Goal: Entertainment & Leisure: Consume media (video, audio)

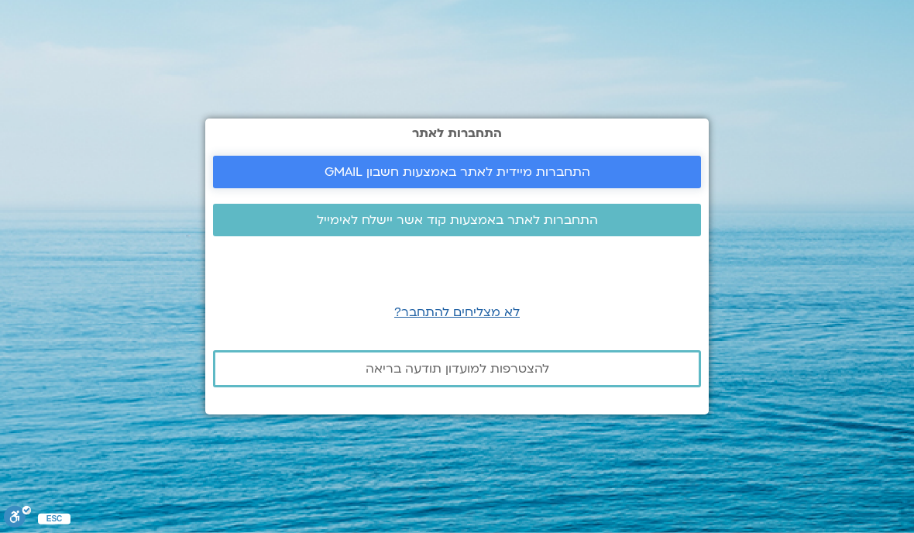
click at [455, 179] on span "התחברות מיידית לאתר באמצעות חשבון GMAIL" at bounding box center [457, 172] width 266 height 14
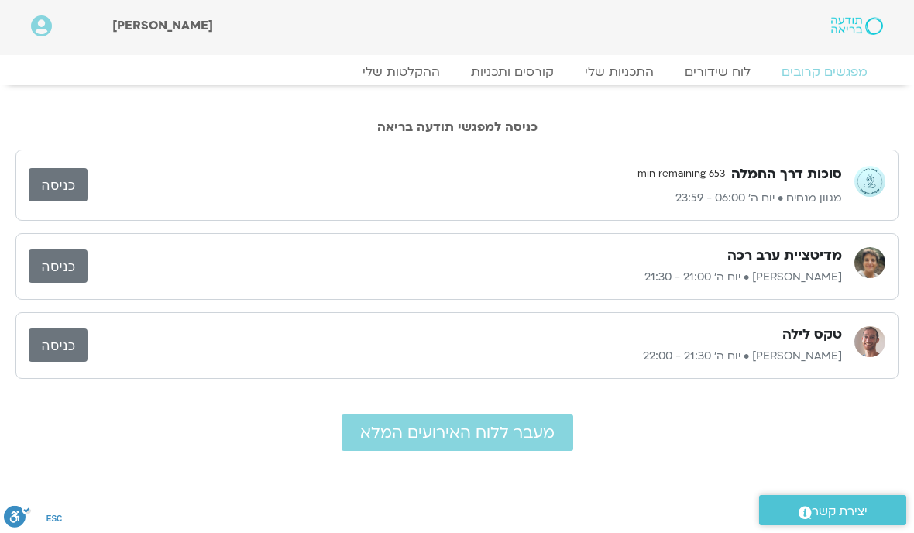
click at [67, 184] on link "כניסה" at bounding box center [58, 184] width 59 height 33
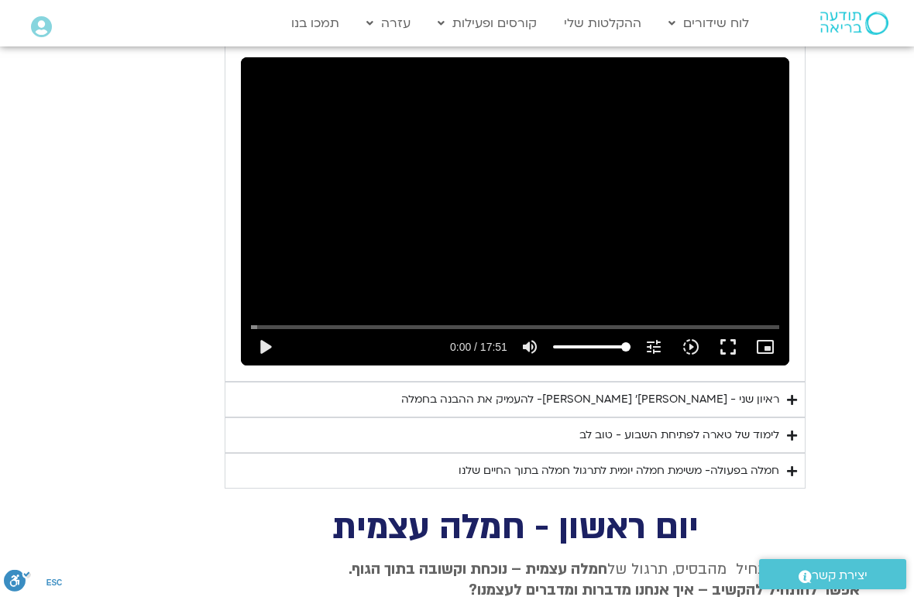
scroll to position [910, 0]
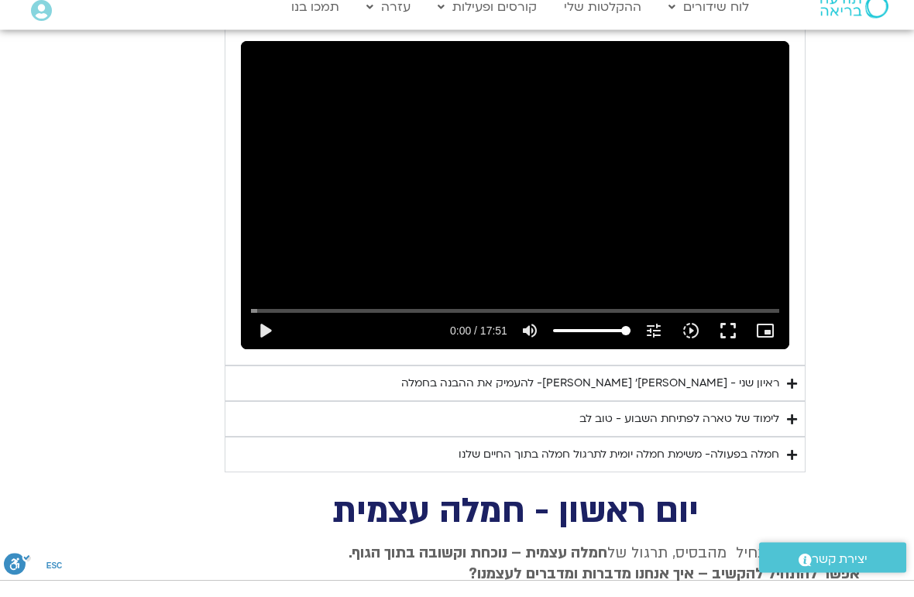
click at [798, 383] on summary "ראיון שני - [PERSON_NAME]׳ [PERSON_NAME]- להעמיק את ההבנה בחמלה" at bounding box center [515, 401] width 581 height 36
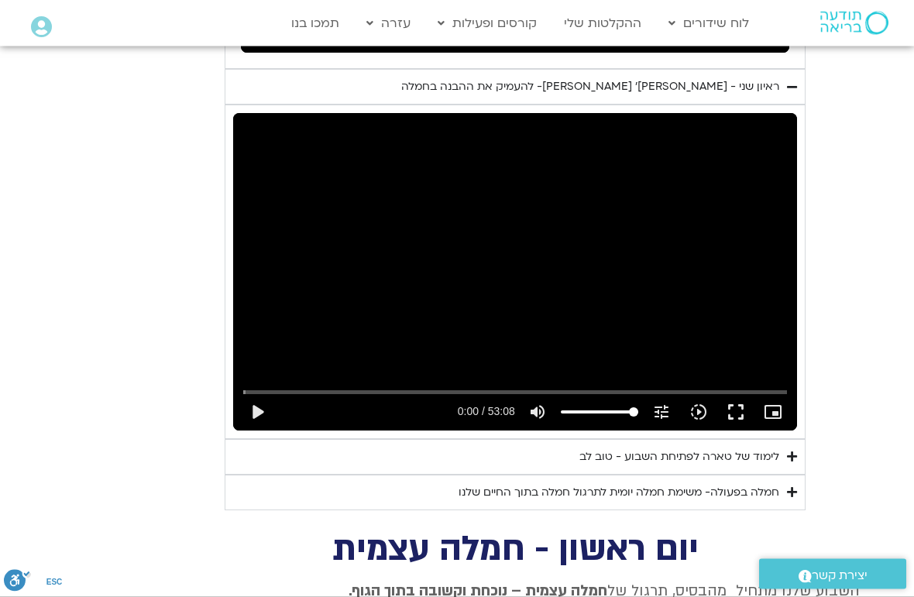
scroll to position [1224, 0]
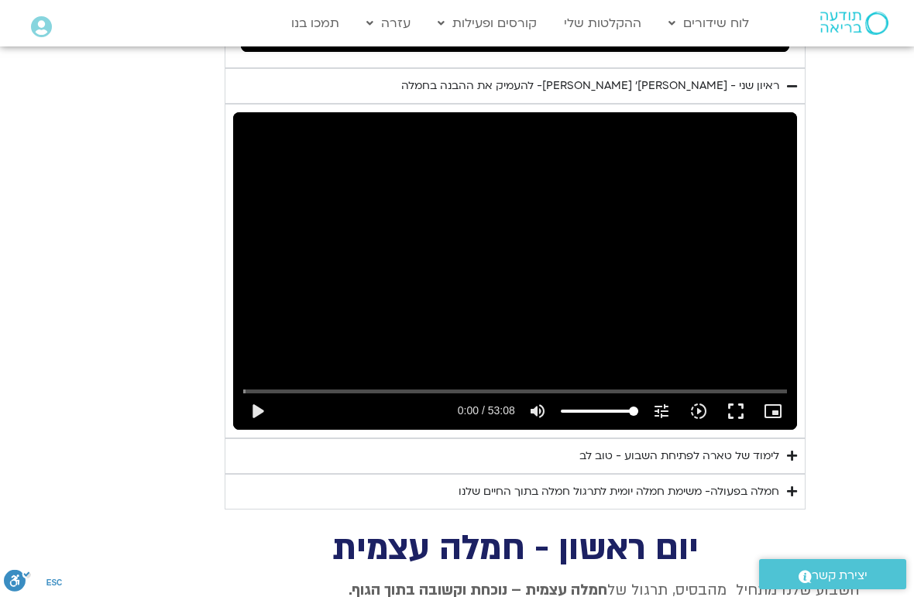
click at [796, 450] on icon "Accordion. Open links with Enter or Space, close with Escape, and navigate with…" at bounding box center [792, 456] width 10 height 12
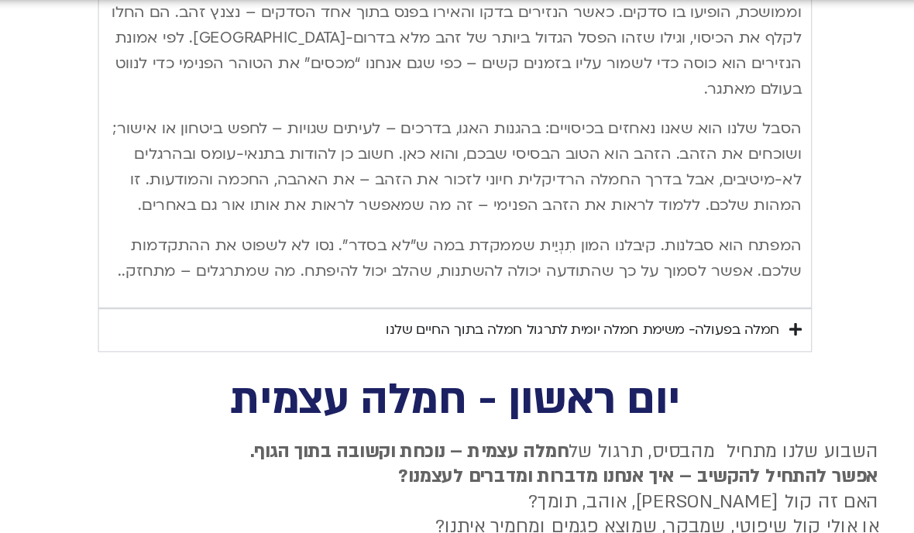
scroll to position [2176, 0]
click at [787, 309] on icon "Accordion. Open links with Enter or Space, close with Escape, and navigate with…" at bounding box center [792, 315] width 10 height 12
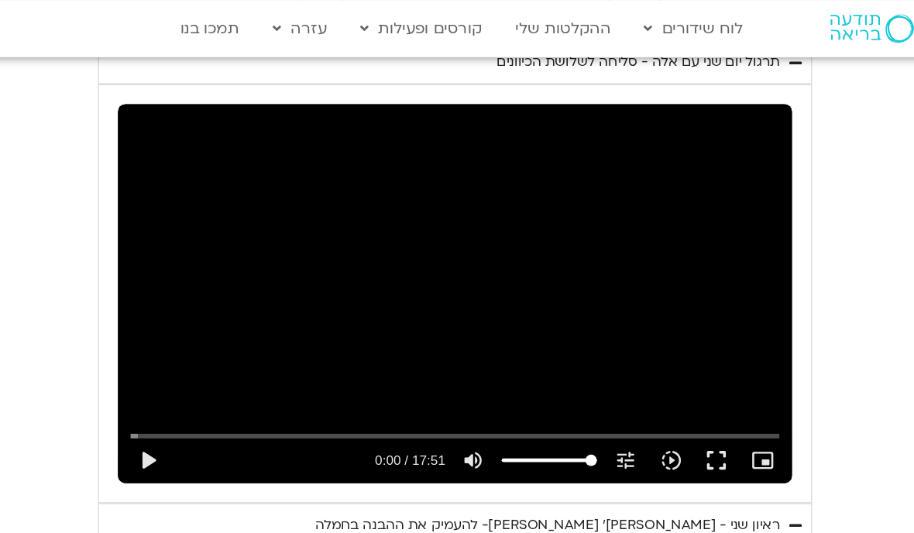
scroll to position [883, 0]
click at [246, 355] on button "play_arrow" at bounding box center [264, 373] width 37 height 37
click at [709, 355] on button "fullscreen" at bounding box center [727, 373] width 37 height 37
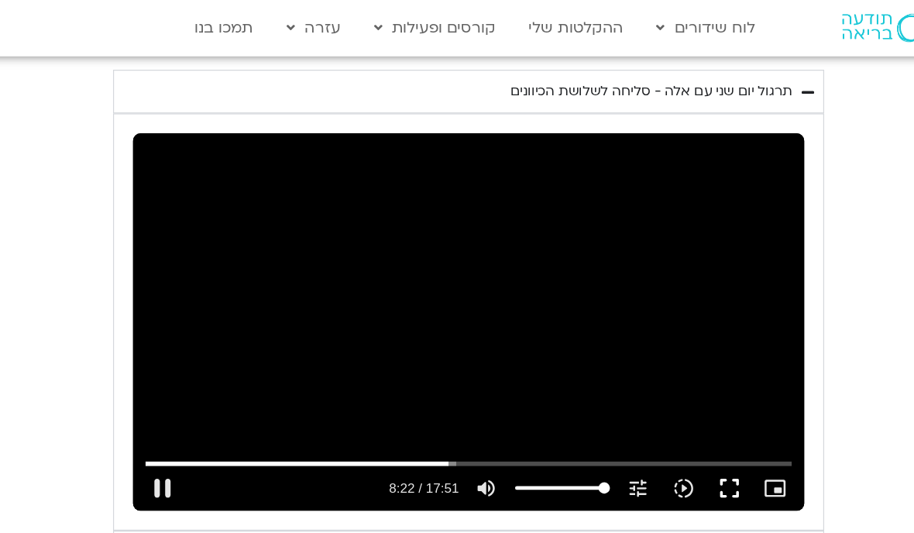
scroll to position [842, 0]
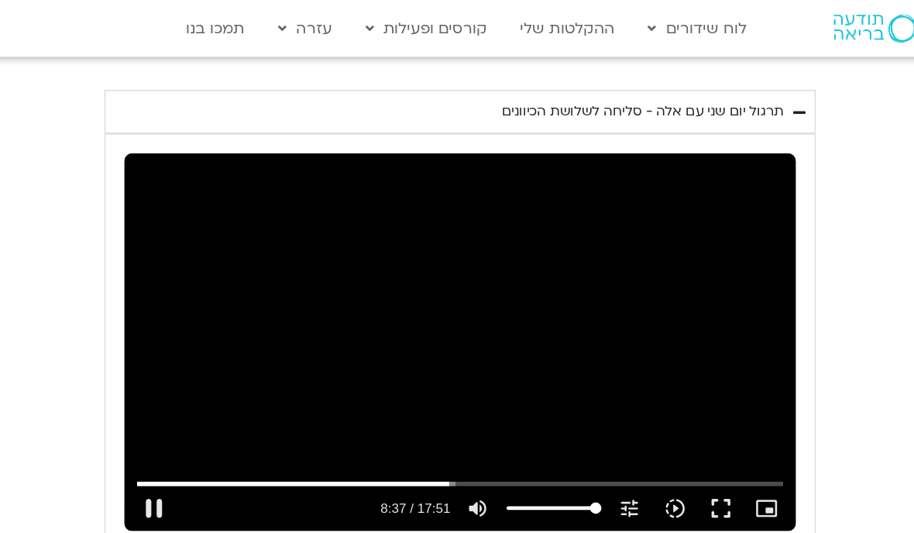
click at [253, 166] on div "0s fast_rewind" at bounding box center [350, 279] width 219 height 308
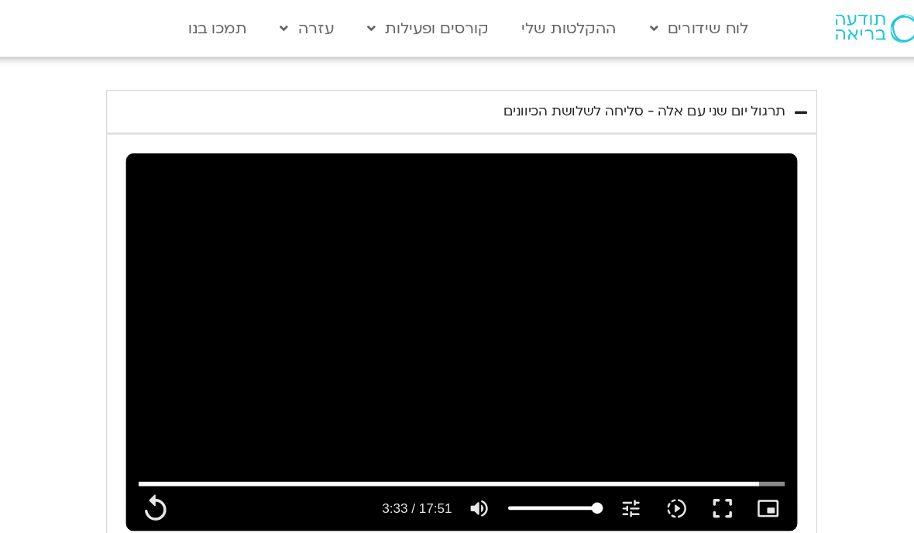
type input "203"
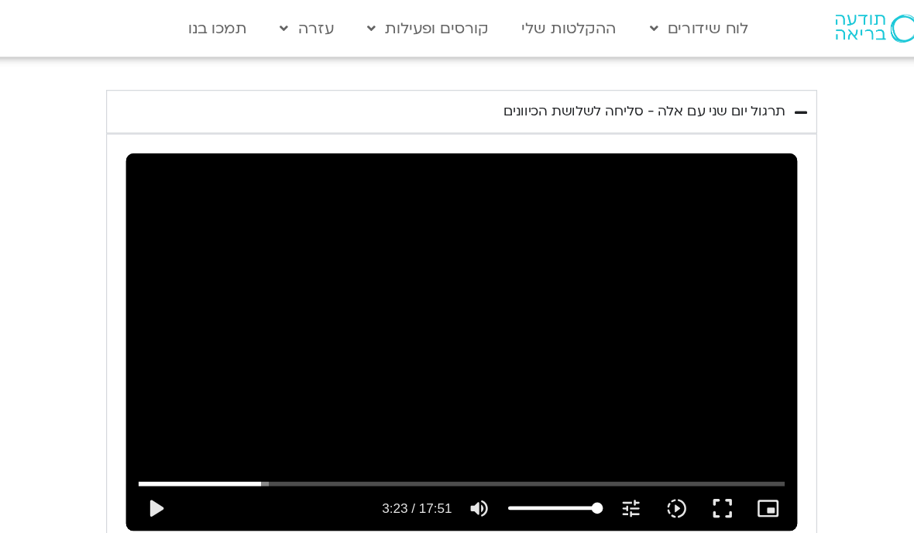
scroll to position [841, 0]
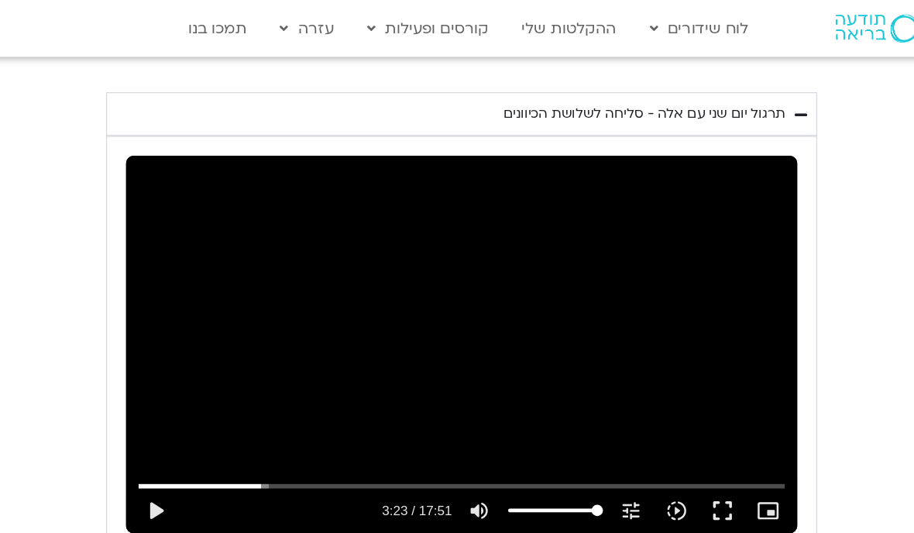
click at [655, 451] on summary "ראיון שני - [PERSON_NAME]׳ [PERSON_NAME]- להעמיק את ההבנה בחמלה" at bounding box center [515, 469] width 581 height 36
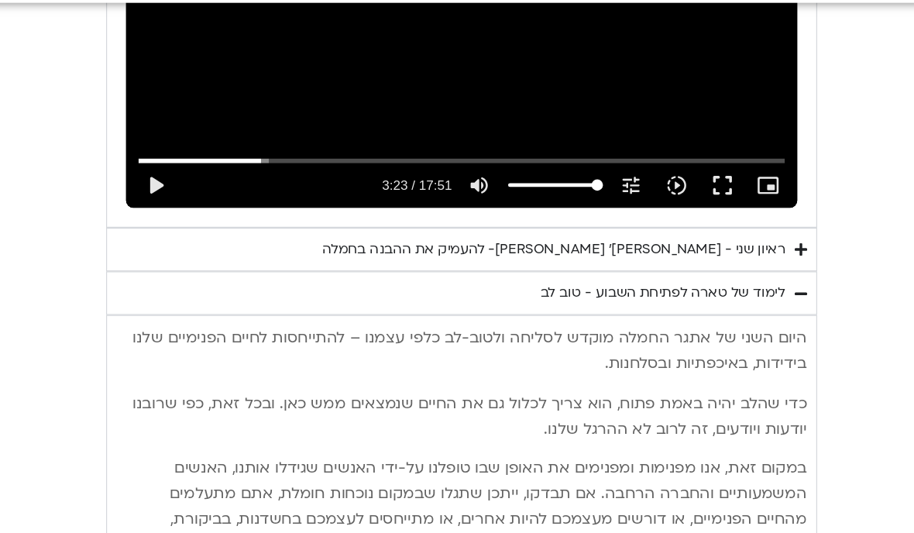
scroll to position [1063, 0]
click at [664, 229] on summary "ראיון שני - [PERSON_NAME]׳ [PERSON_NAME]- להעמיק את ההבנה בחמלה" at bounding box center [515, 247] width 581 height 36
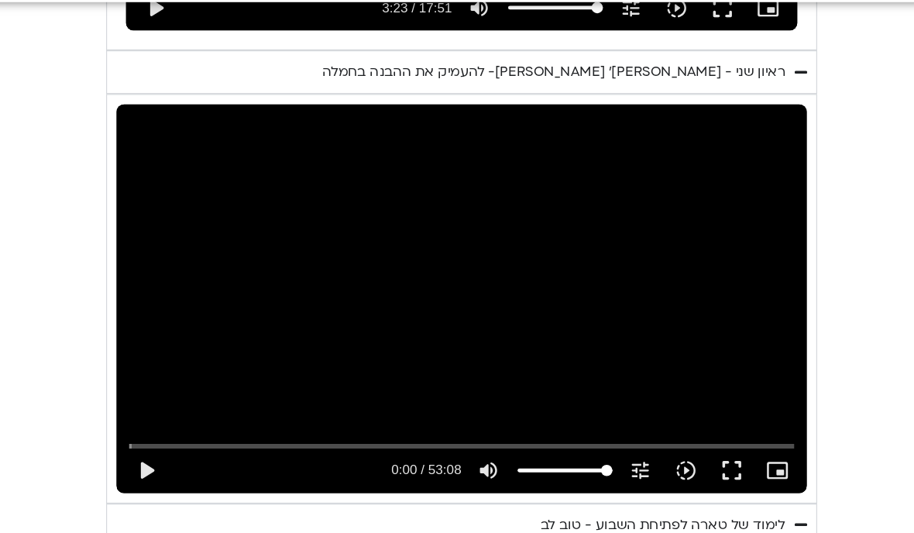
scroll to position [1215, 0]
